Goal: Task Accomplishment & Management: Manage account settings

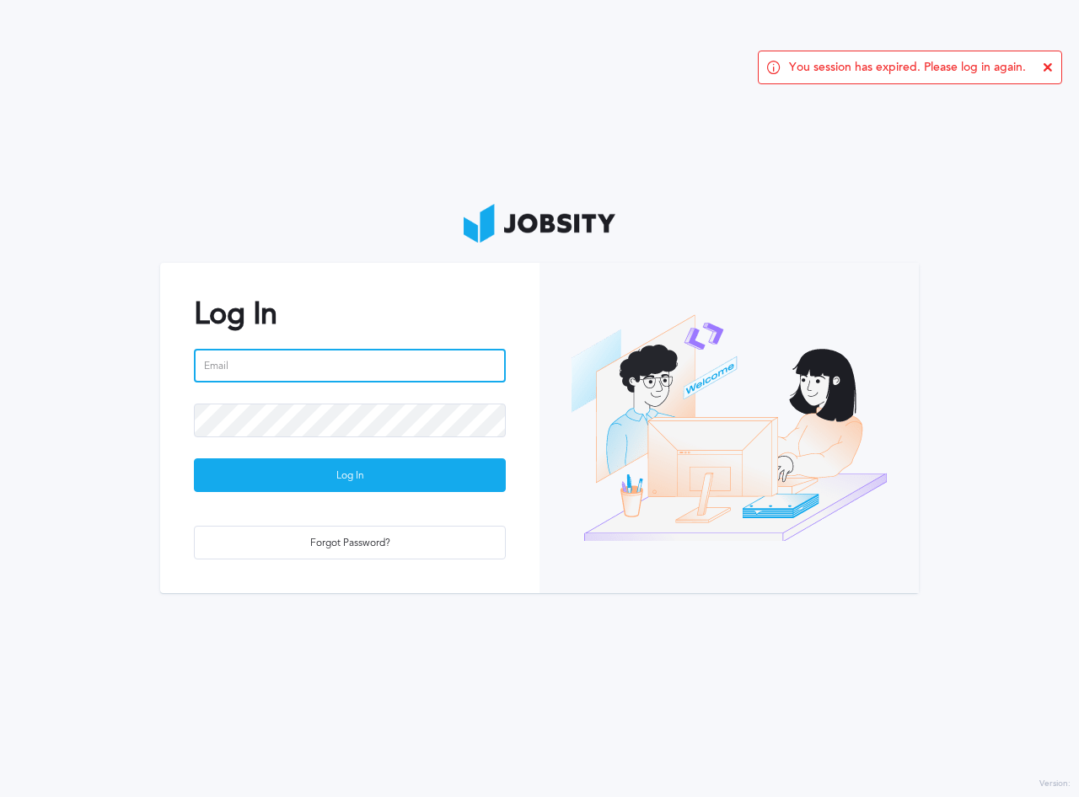
click at [449, 367] on input "email" at bounding box center [350, 366] width 312 height 34
click at [0, 796] on com-1password-button at bounding box center [0, 797] width 0 height 0
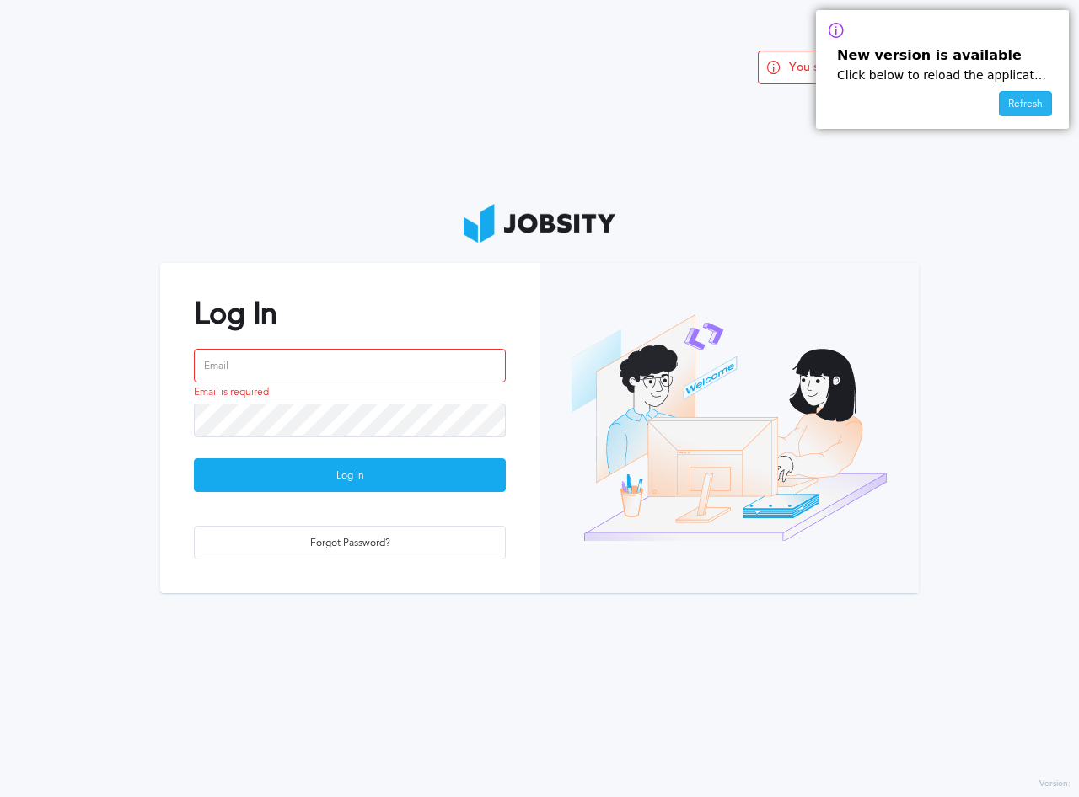
click at [1023, 105] on div "Refresh" at bounding box center [1025, 104] width 51 height 25
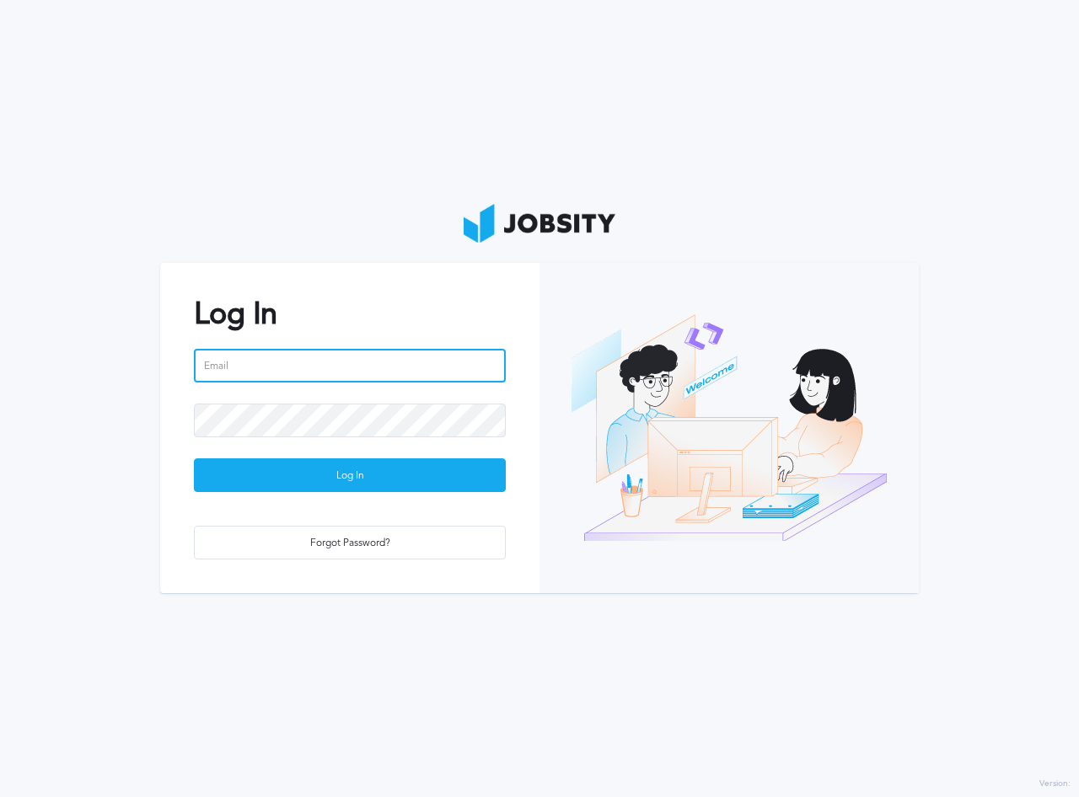
click at [312, 359] on input "email" at bounding box center [350, 366] width 312 height 34
type input "oscar.ortiz@jobsity.com"
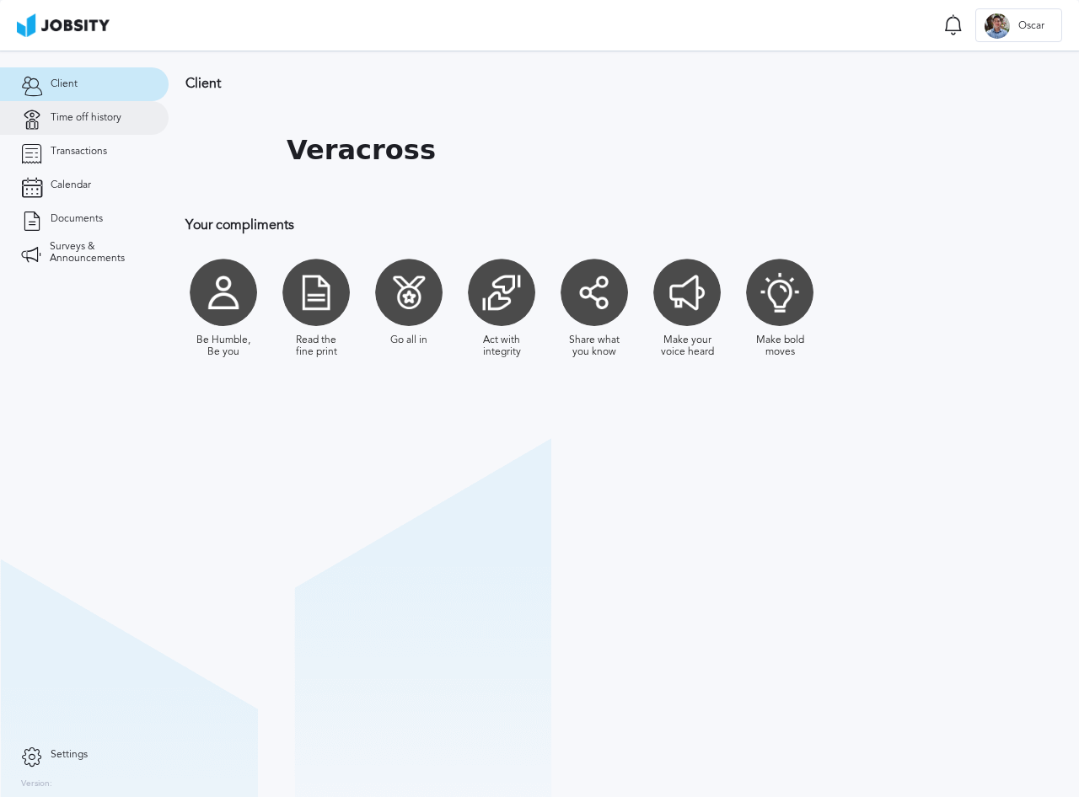
click at [67, 124] on link "Time off history" at bounding box center [84, 118] width 169 height 34
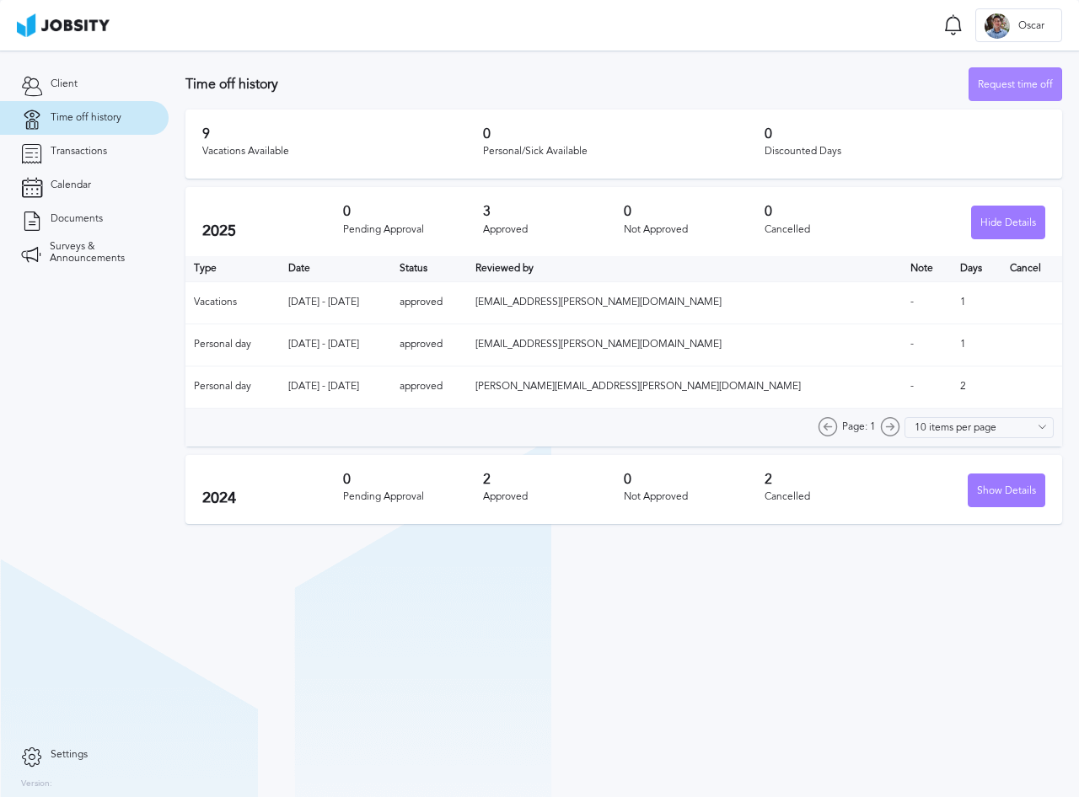
click at [1044, 85] on div "Request time off" at bounding box center [1015, 85] width 92 height 34
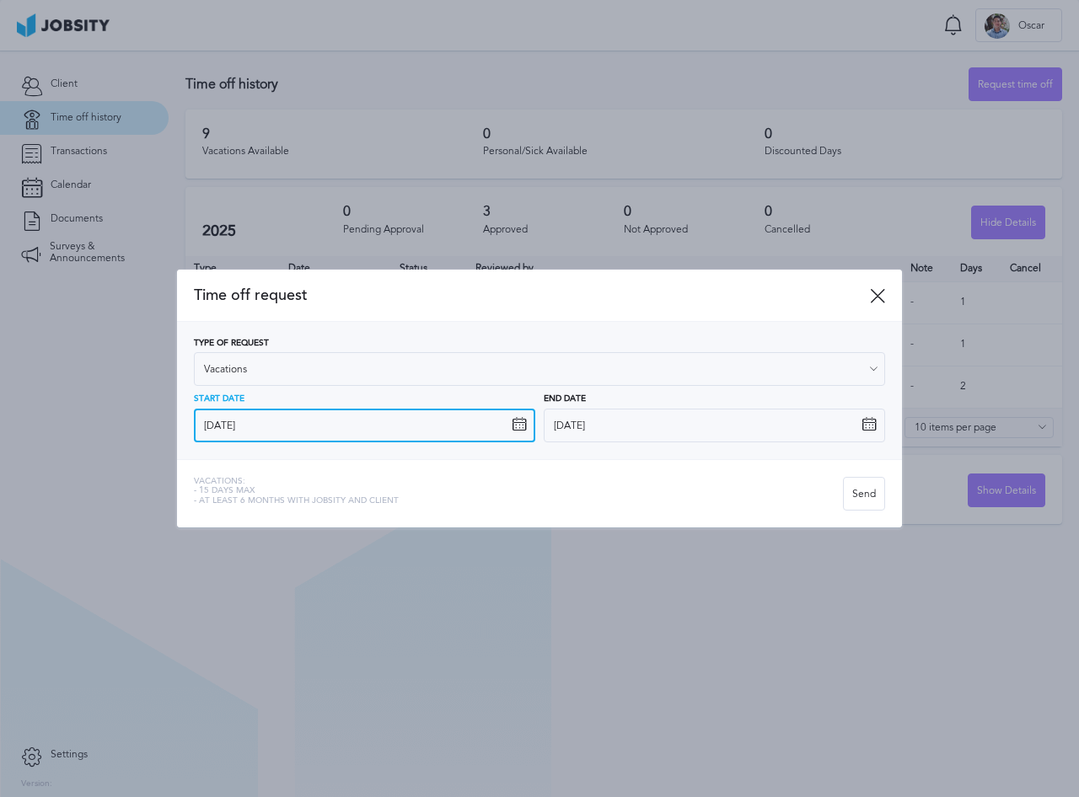
click at [343, 426] on input "9/15/2025" at bounding box center [364, 426] width 341 height 34
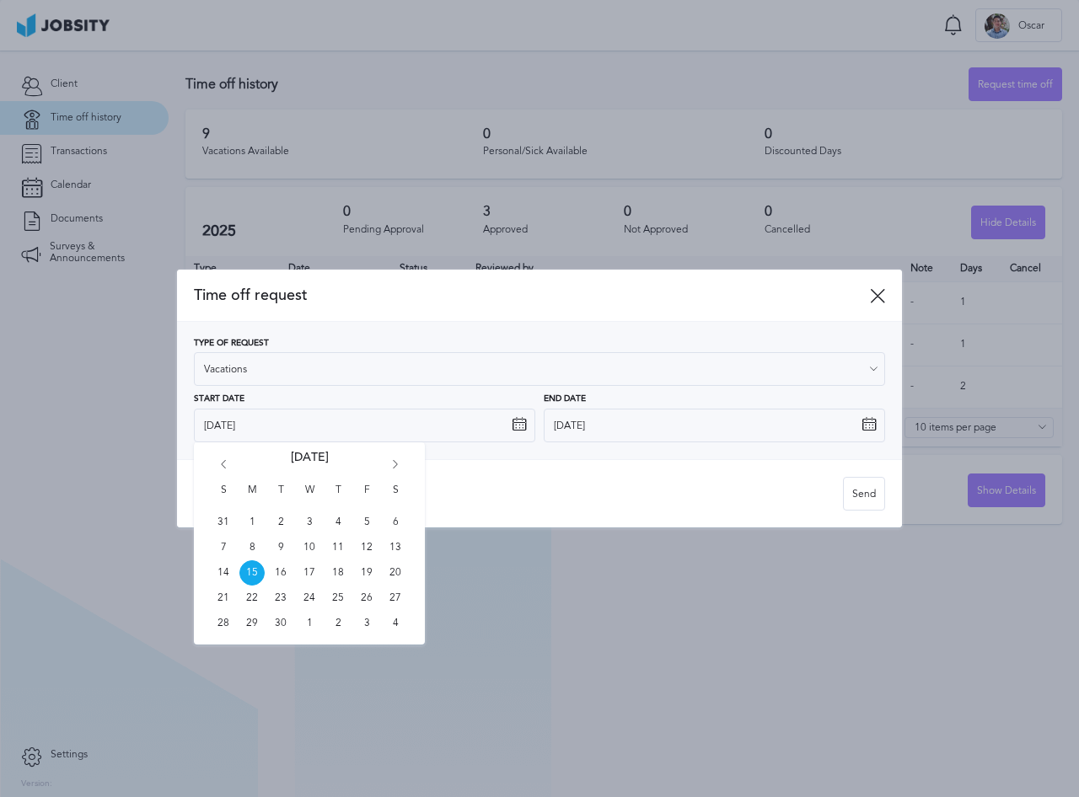
click at [402, 465] on icon "Go forward 1 month" at bounding box center [395, 467] width 15 height 15
click at [257, 541] on span "6" at bounding box center [251, 547] width 25 height 25
type input "10/6/2025"
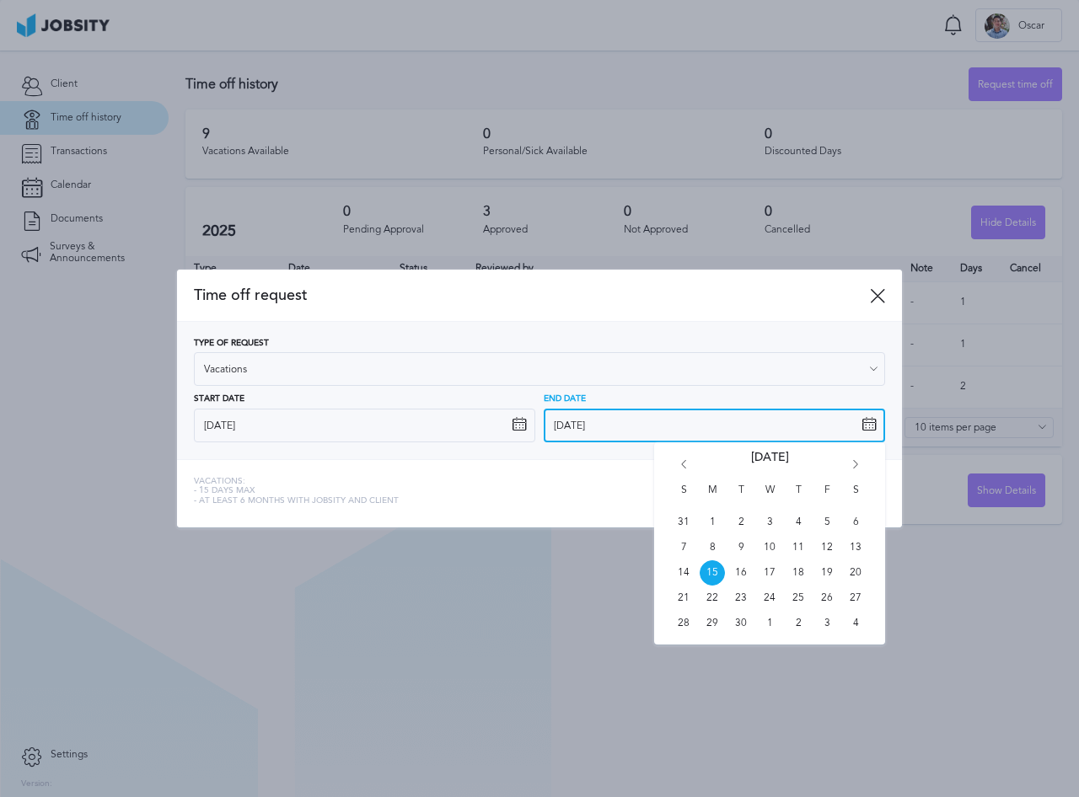
click at [730, 424] on input "9/15/2025" at bounding box center [714, 426] width 341 height 34
click at [856, 465] on icon "Go forward 1 month" at bounding box center [855, 467] width 15 height 15
click at [714, 596] on span "20" at bounding box center [712, 598] width 25 height 25
type input "10/20/2025"
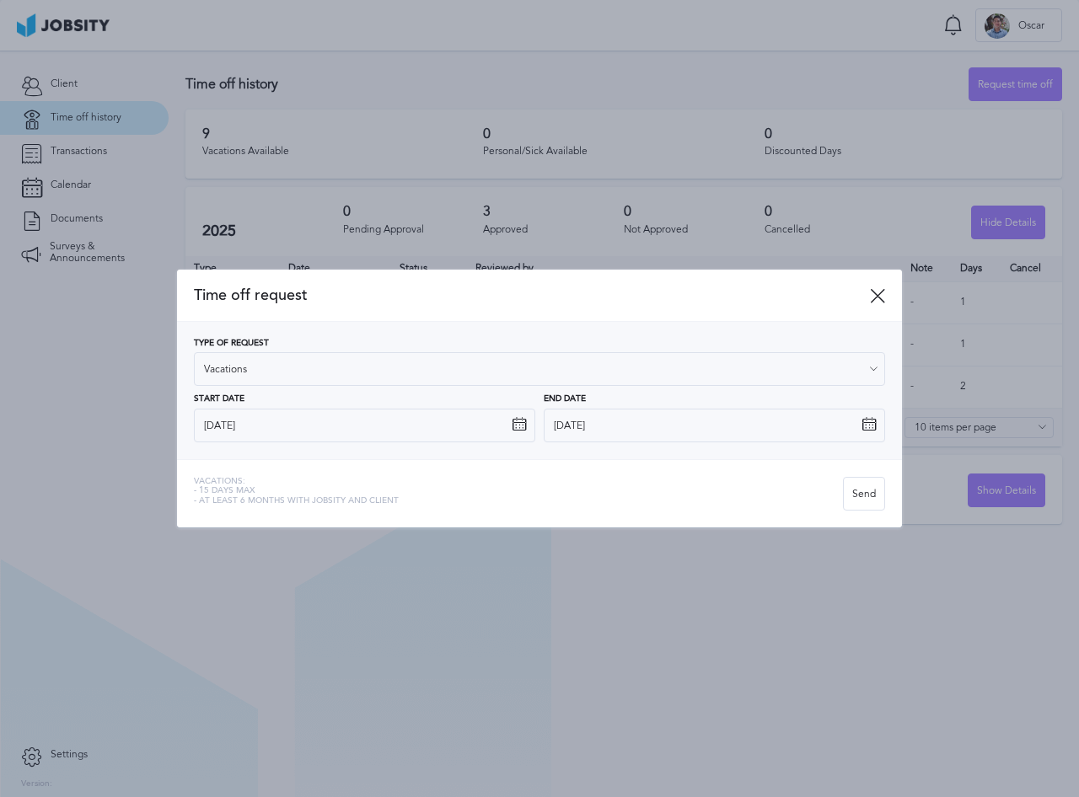
click at [592, 494] on div "Vacations: - 15 days max - At least 6 months with jobsity and client" at bounding box center [518, 494] width 649 height 34
click at [855, 496] on div "Send" at bounding box center [864, 495] width 40 height 34
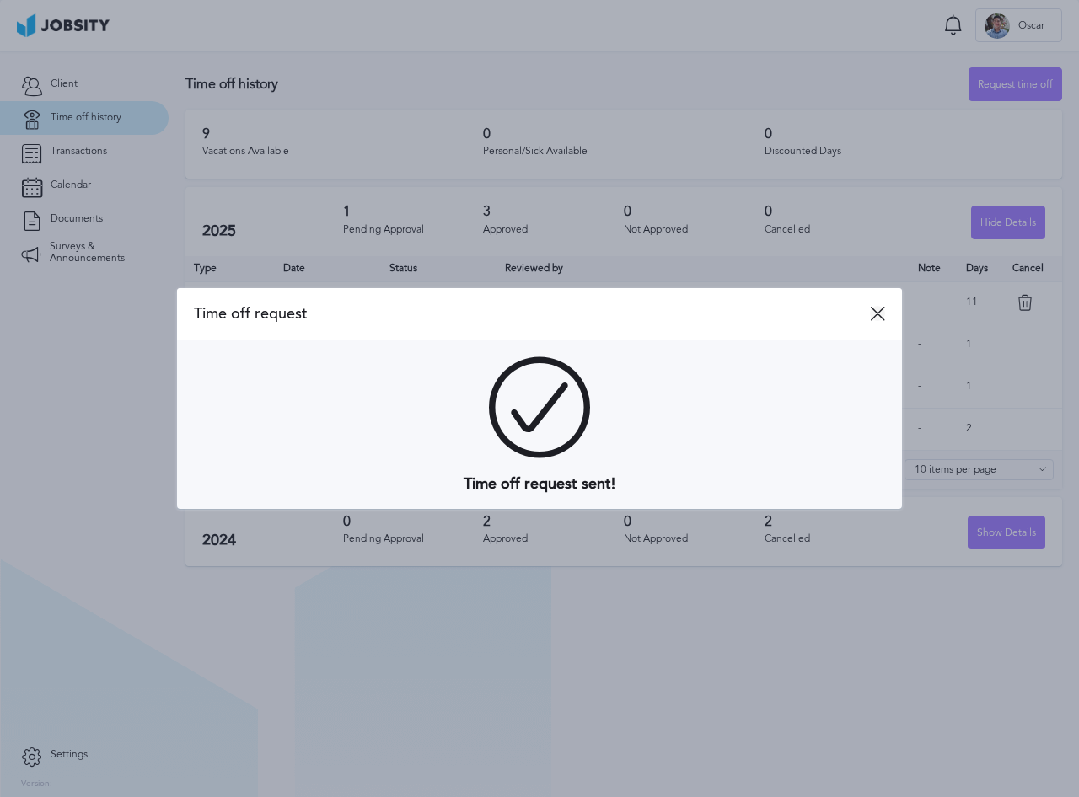
click at [882, 308] on icon at bounding box center [877, 313] width 15 height 15
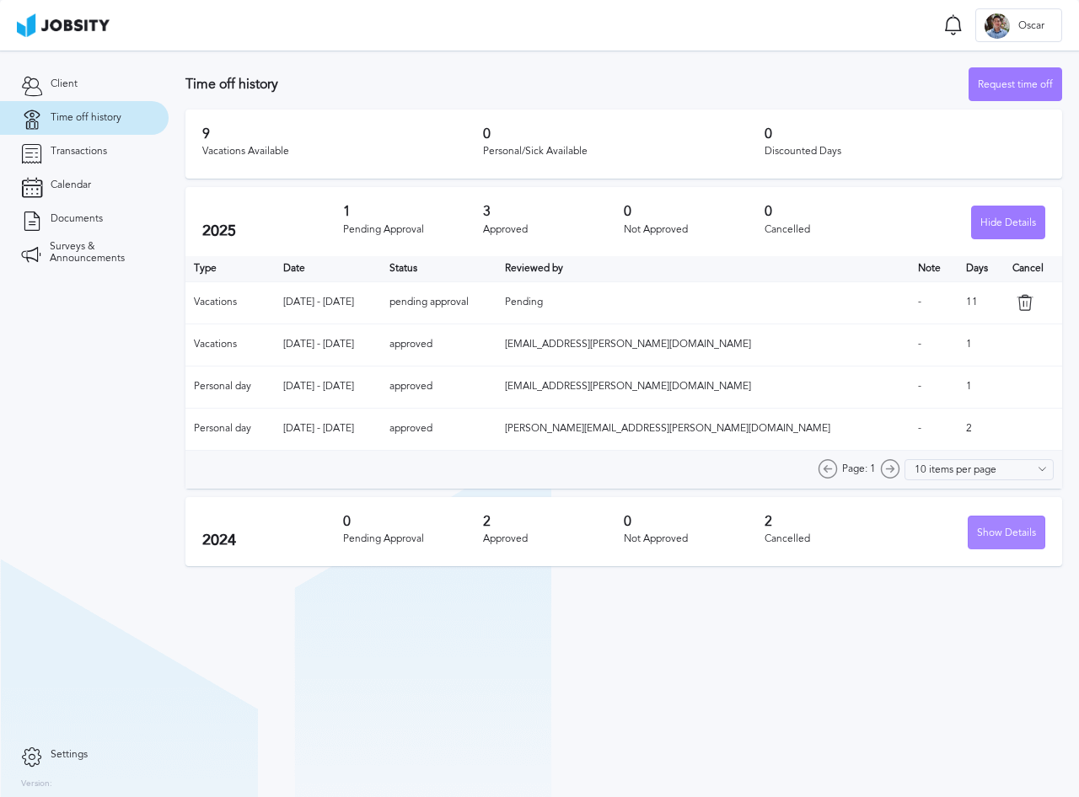
click at [995, 534] on div "Show Details" at bounding box center [1006, 534] width 76 height 34
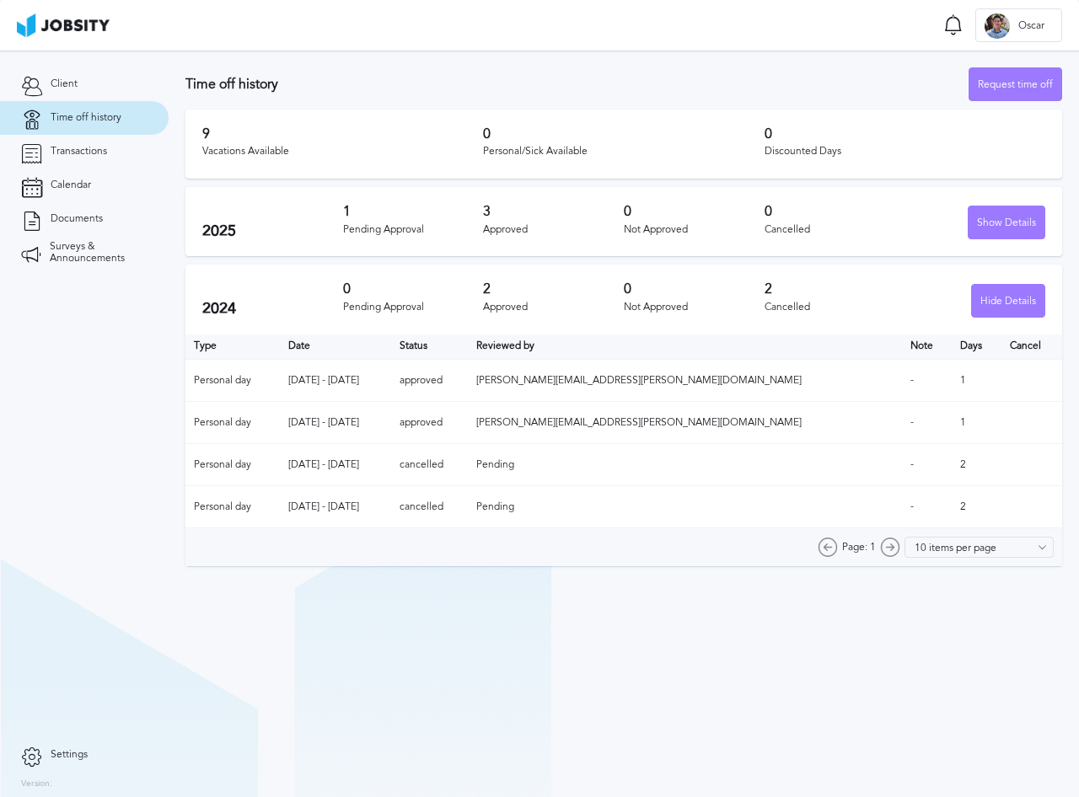
click at [1048, 217] on div "2025 1 Pending Approval 3 Approved 0 Not Approved 0 Cancelled Show Details" at bounding box center [623, 221] width 877 height 69
click at [995, 232] on div "Show Details" at bounding box center [1006, 223] width 76 height 34
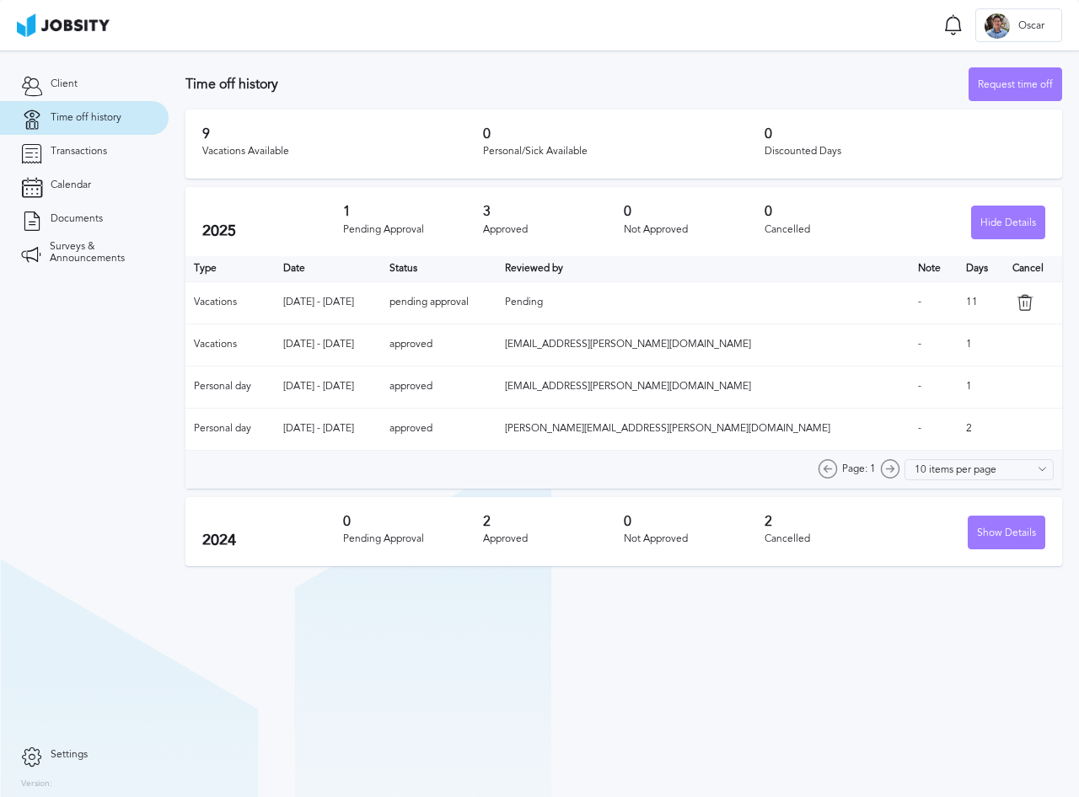
click at [1016, 302] on icon at bounding box center [1024, 302] width 17 height 17
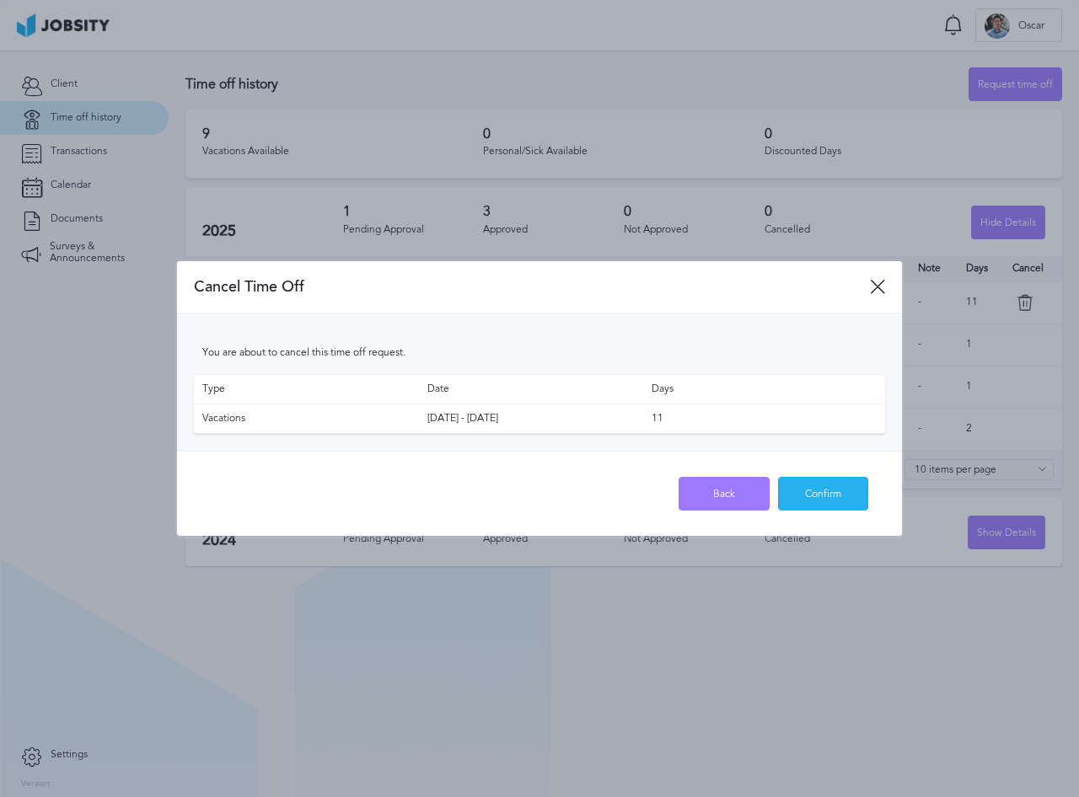
click at [828, 496] on div "Confirm" at bounding box center [823, 495] width 89 height 34
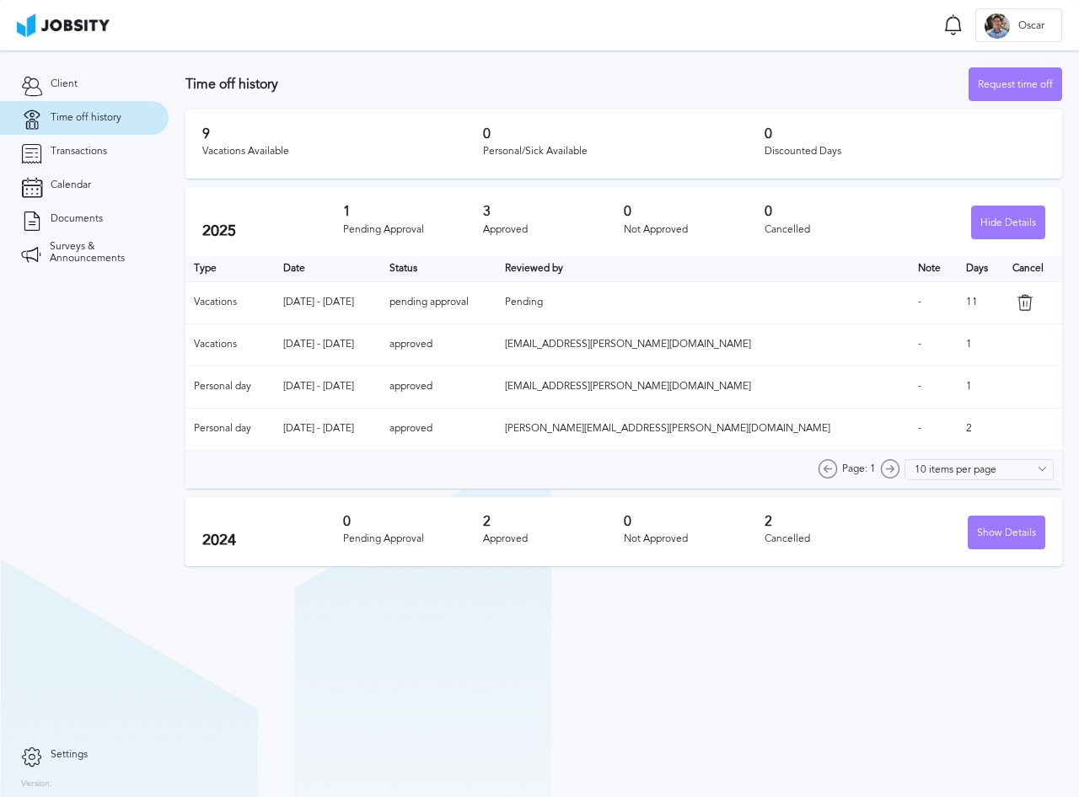
click at [1016, 303] on icon at bounding box center [1024, 302] width 17 height 17
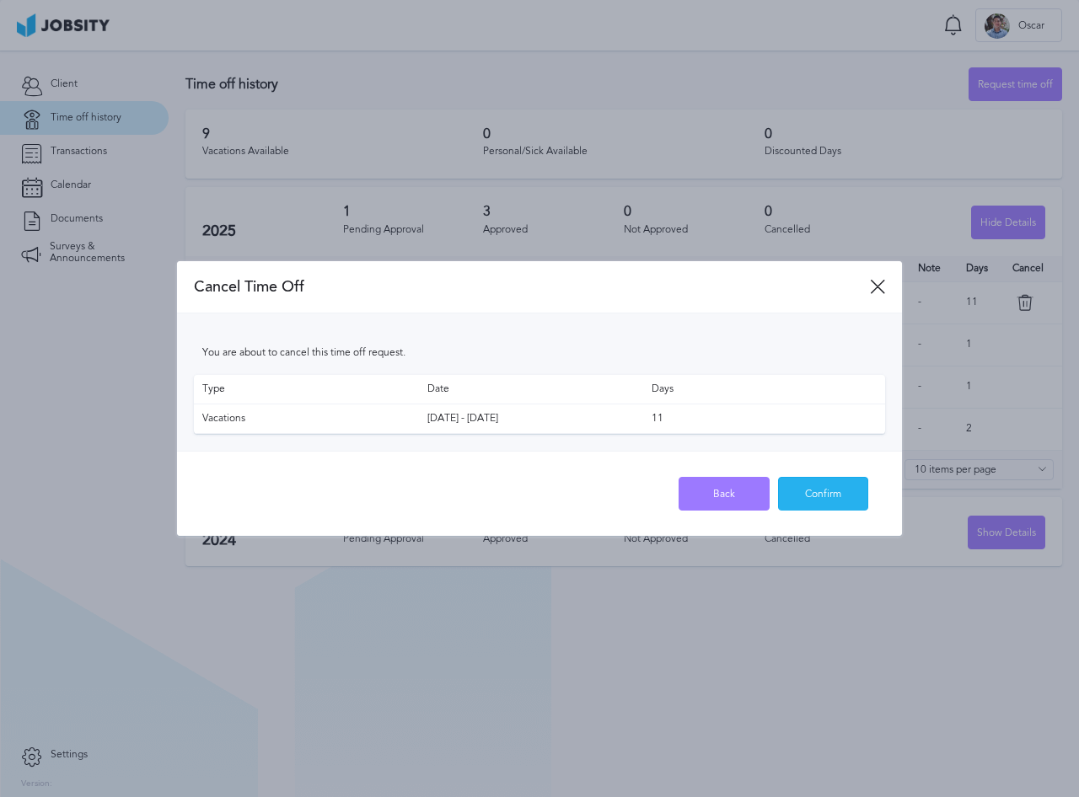
click at [807, 490] on div "Confirm" at bounding box center [823, 495] width 89 height 34
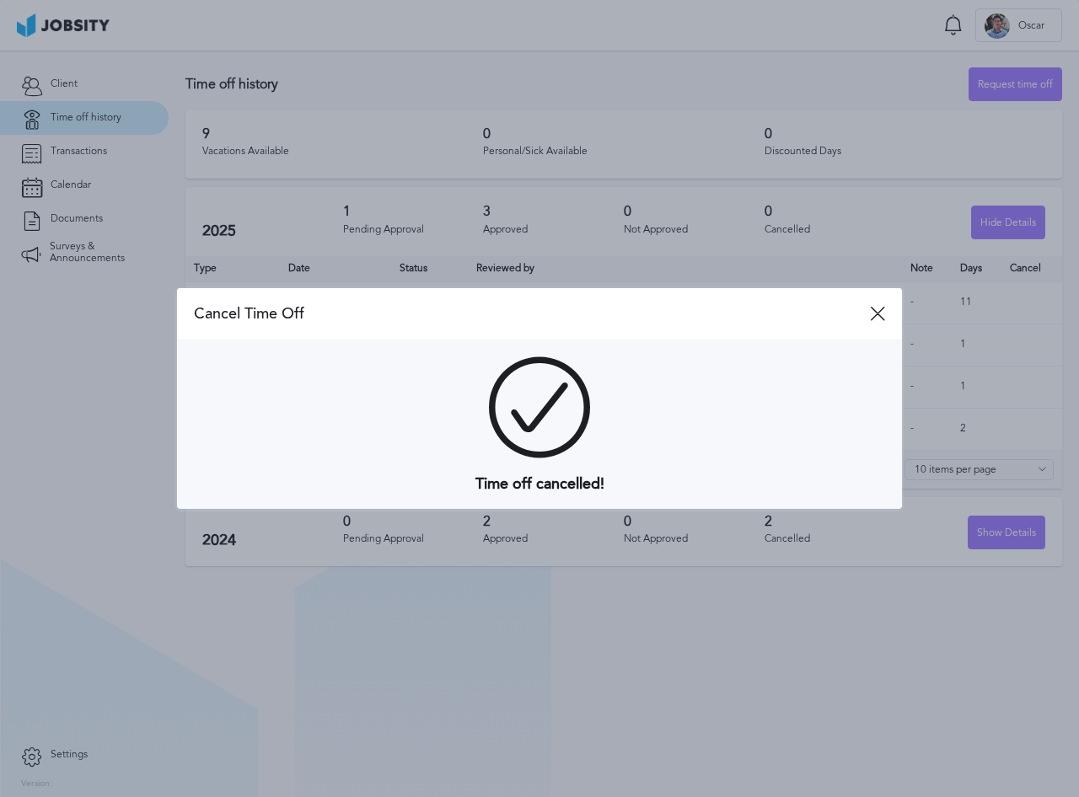
click at [670, 791] on div at bounding box center [539, 398] width 1079 height 797
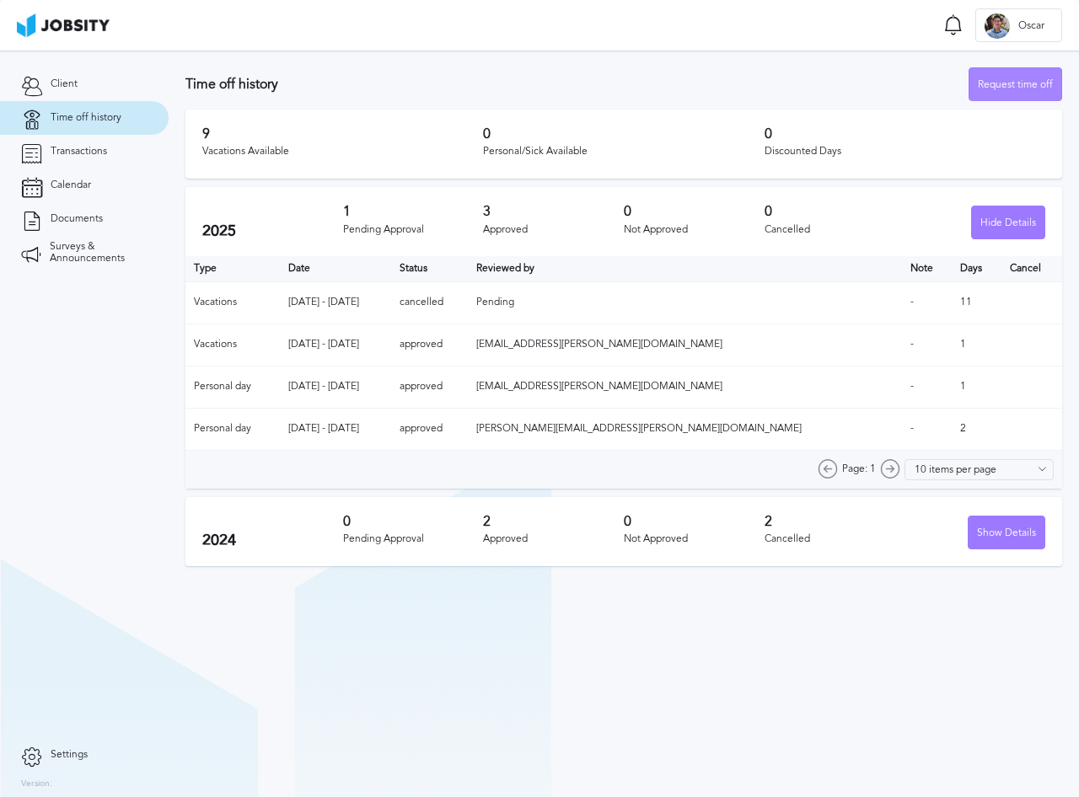
click at [1034, 90] on div "Request time off" at bounding box center [1015, 85] width 92 height 34
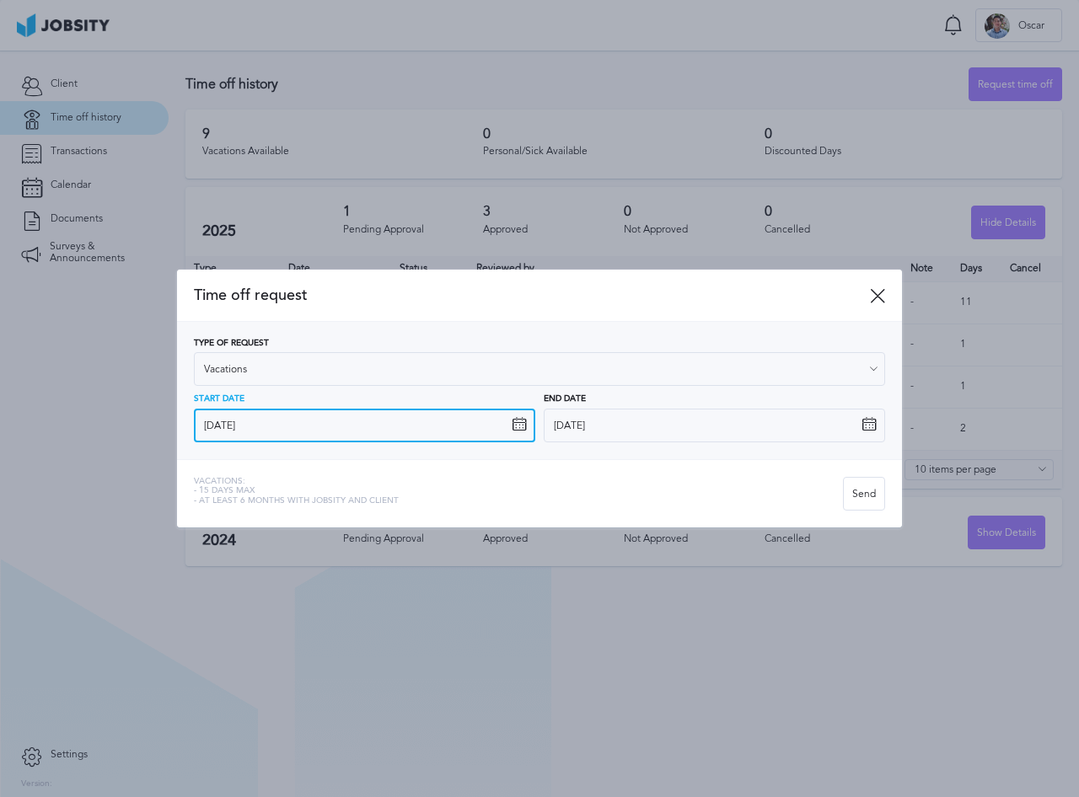
click at [414, 418] on input "9/15/2025" at bounding box center [364, 426] width 341 height 34
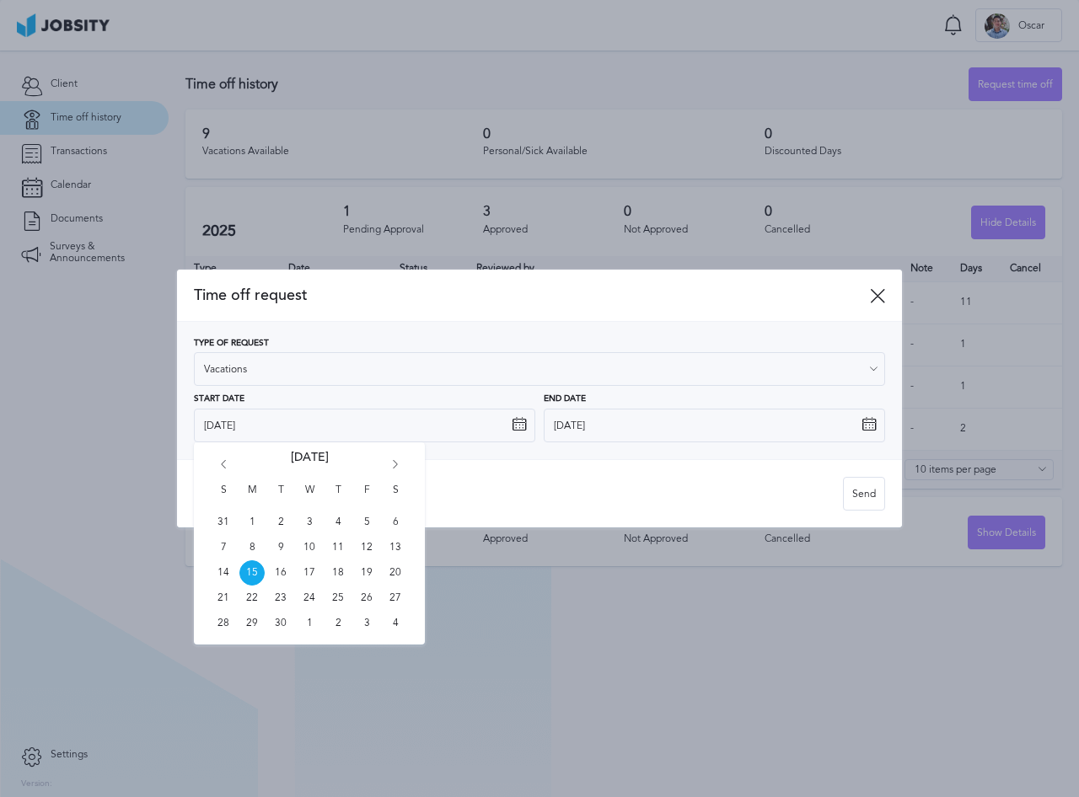
click at [398, 466] on div "S M T W T F S 31 1 2 3 4 5 6 7 8 9 10 11 12 13 14 15 16 17 18 19 20 21 22 23 24…" at bounding box center [309, 543] width 231 height 202
click at [395, 464] on icon "Go forward 1 month" at bounding box center [395, 467] width 15 height 15
click at [254, 549] on span "6" at bounding box center [251, 547] width 25 height 25
type input "10/6/2025"
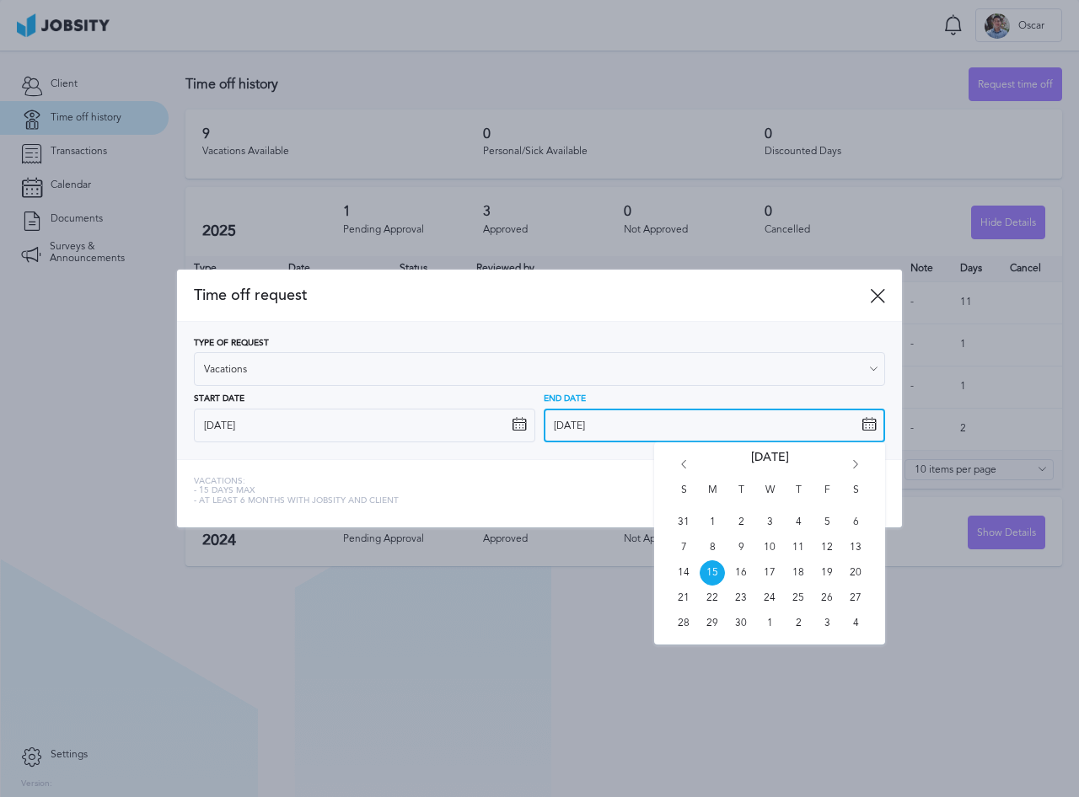
click at [652, 427] on input "9/15/2025" at bounding box center [714, 426] width 341 height 34
click at [864, 461] on div "S M T W T F S 31 1 2 3 4 5 6 7 8 9 10 11 12 13 14 15 16 17 18 19 20 21 22 23 24…" at bounding box center [769, 543] width 231 height 202
click at [860, 462] on icon "Go forward 1 month" at bounding box center [855, 467] width 15 height 15
click at [830, 572] on span "17" at bounding box center [826, 572] width 25 height 25
type input "10/17/2025"
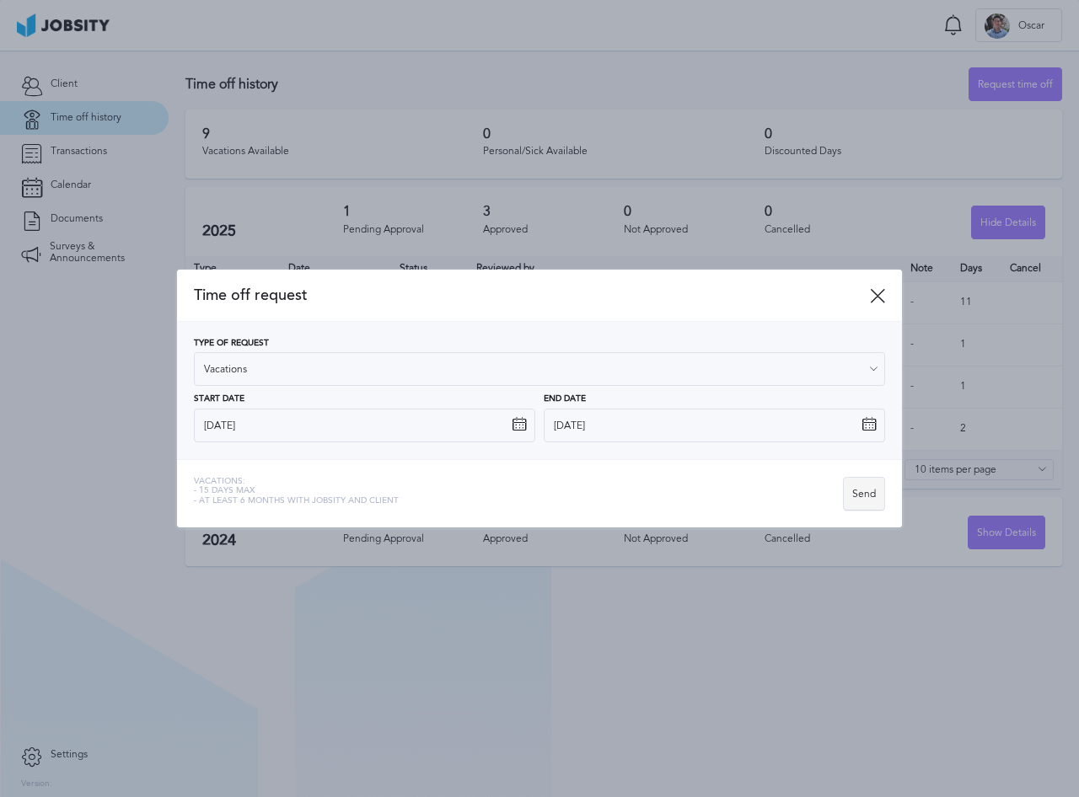
click at [877, 496] on div "Send" at bounding box center [864, 495] width 40 height 34
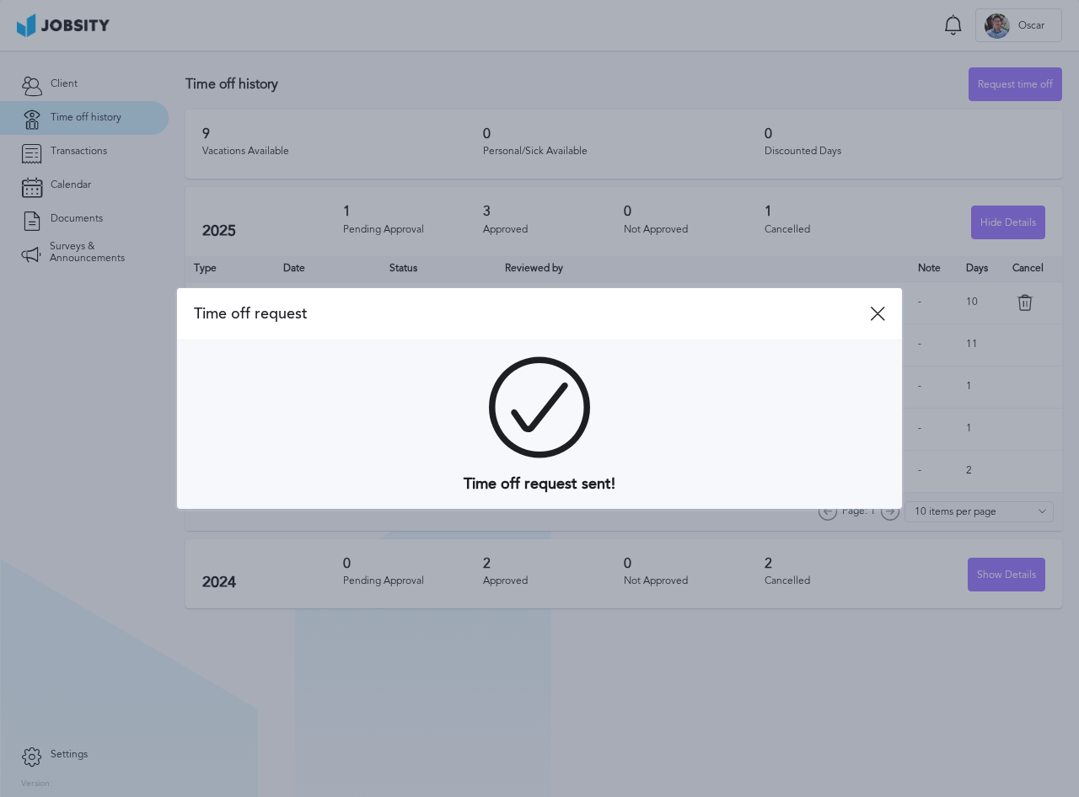
click at [879, 321] on div "Time off request" at bounding box center [539, 314] width 725 height 52
click at [880, 315] on icon at bounding box center [877, 313] width 15 height 15
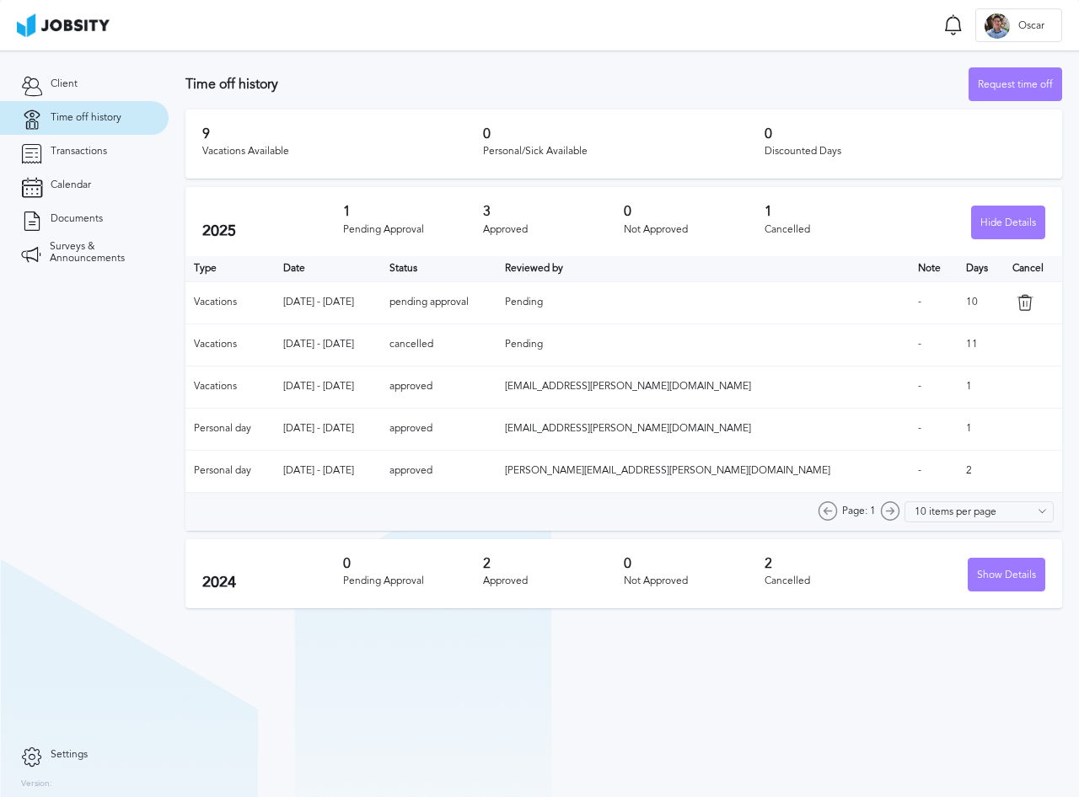
click at [924, 342] on td "-" at bounding box center [933, 345] width 48 height 42
drag, startPoint x: 483, startPoint y: 349, endPoint x: 609, endPoint y: 340, distance: 126.8
click at [497, 340] on td "cancelled" at bounding box center [439, 345] width 116 height 42
